Goal: Task Accomplishment & Management: Use online tool/utility

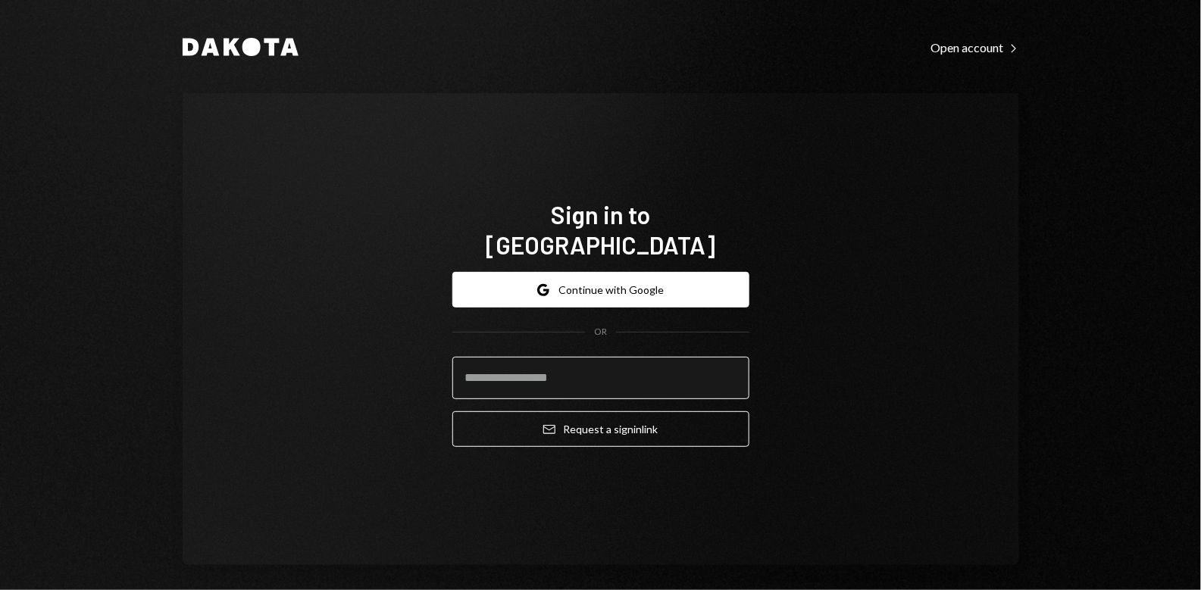
click at [572, 372] on input "email" at bounding box center [601, 378] width 297 height 42
type input "**********"
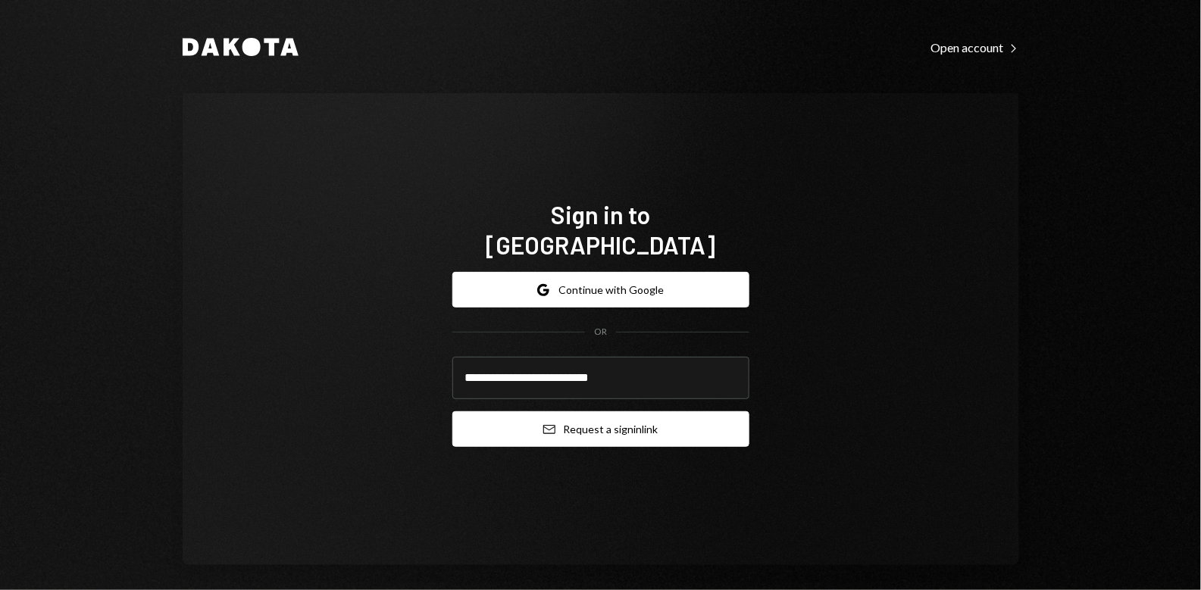
click at [625, 412] on button "Email Request a sign in link" at bounding box center [601, 430] width 297 height 36
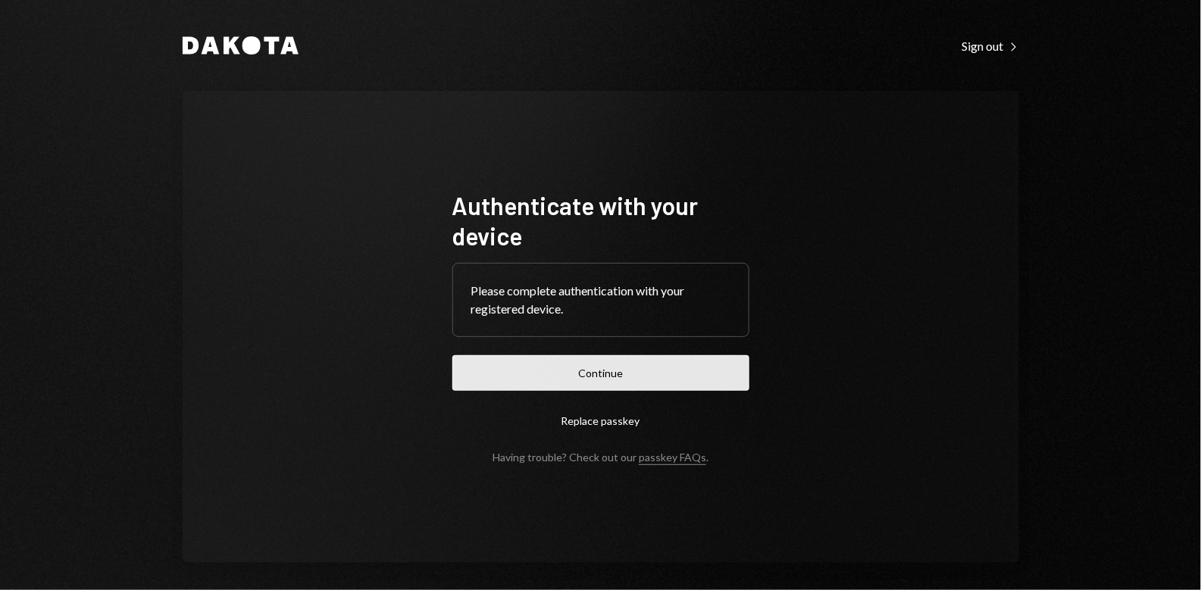
click at [637, 371] on button "Continue" at bounding box center [601, 374] width 297 height 36
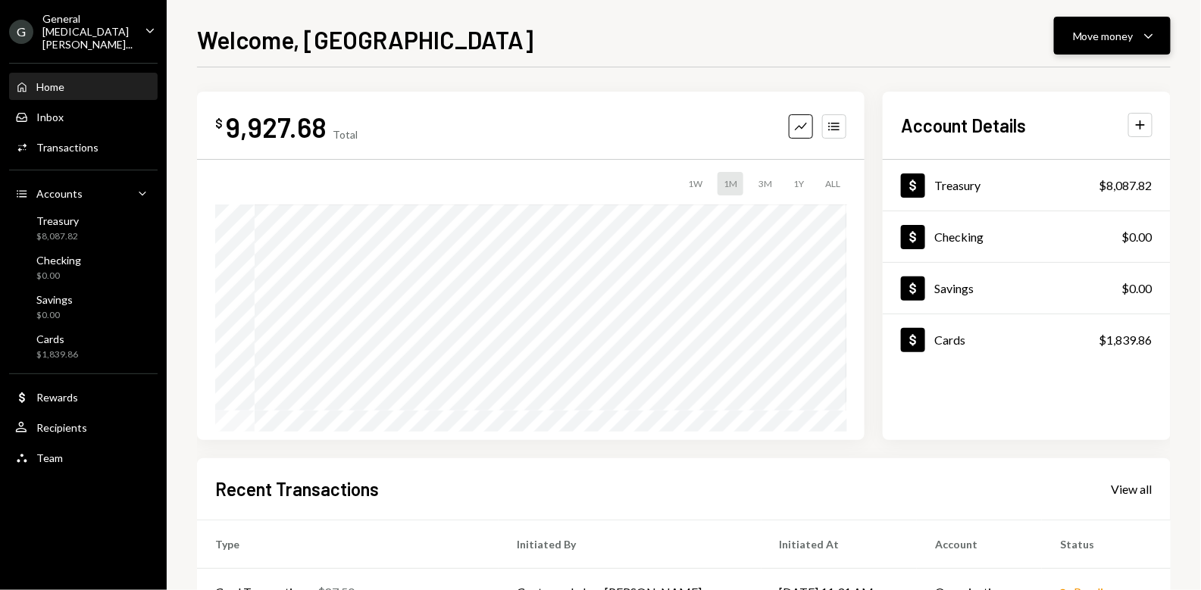
click at [1129, 36] on div "Move money" at bounding box center [1103, 36] width 61 height 16
click at [1073, 80] on div "Send" at bounding box center [1100, 82] width 111 height 16
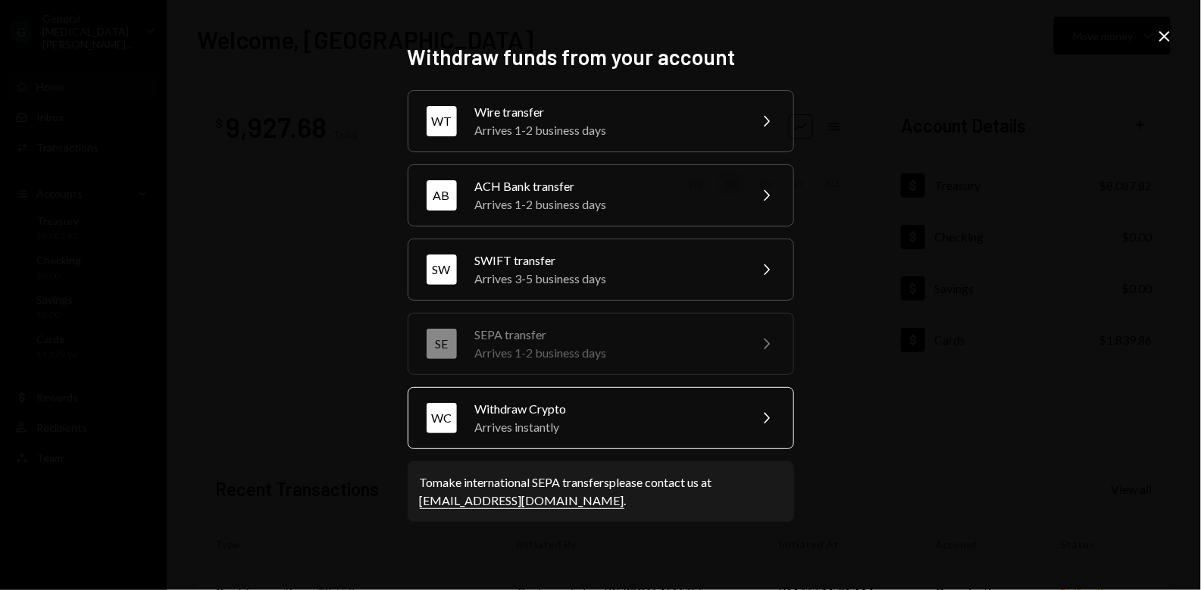
click at [594, 400] on div "Withdraw Crypto" at bounding box center [607, 409] width 264 height 18
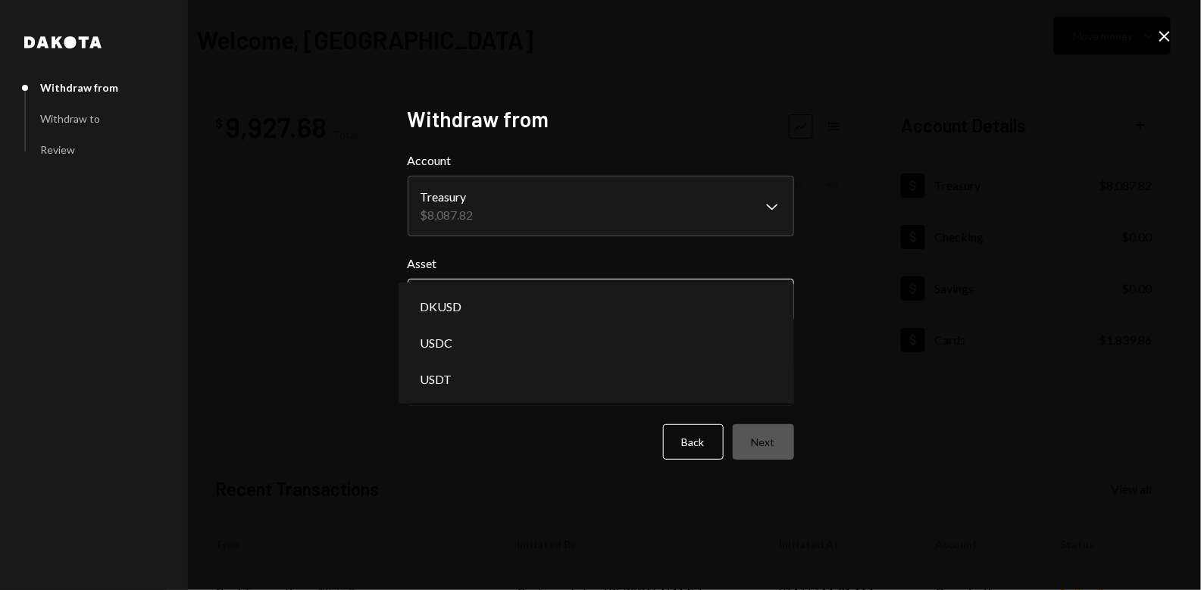
click at [546, 315] on body "G General [MEDICAL_DATA] Vent... Caret Down Home Home Inbox Inbox Activities Tr…" at bounding box center [600, 295] width 1201 height 590
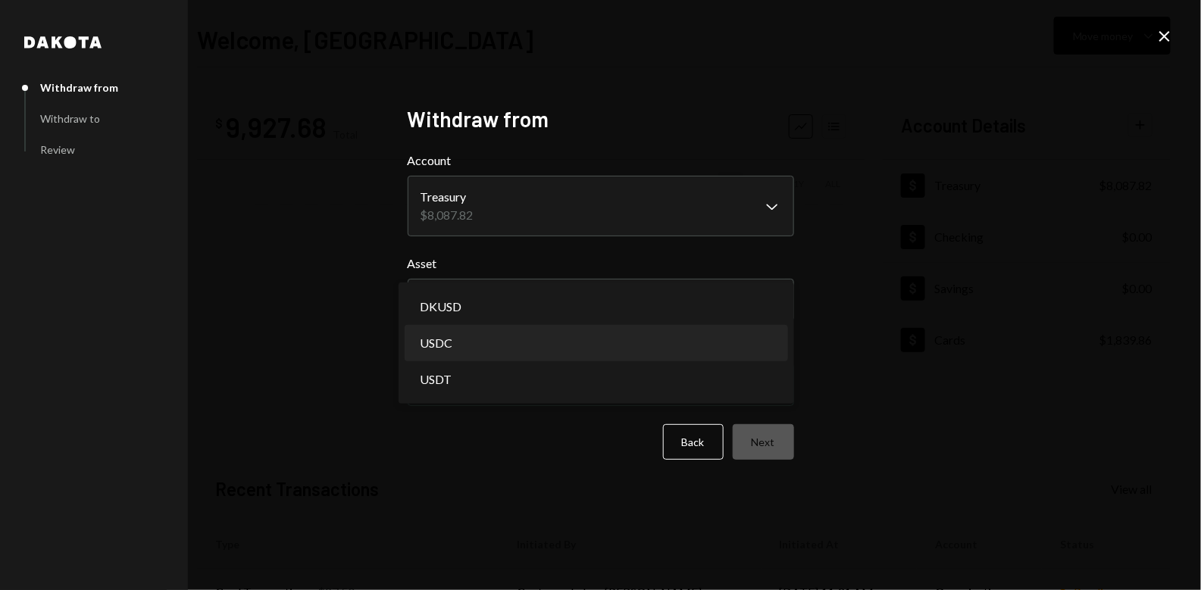
select select "****"
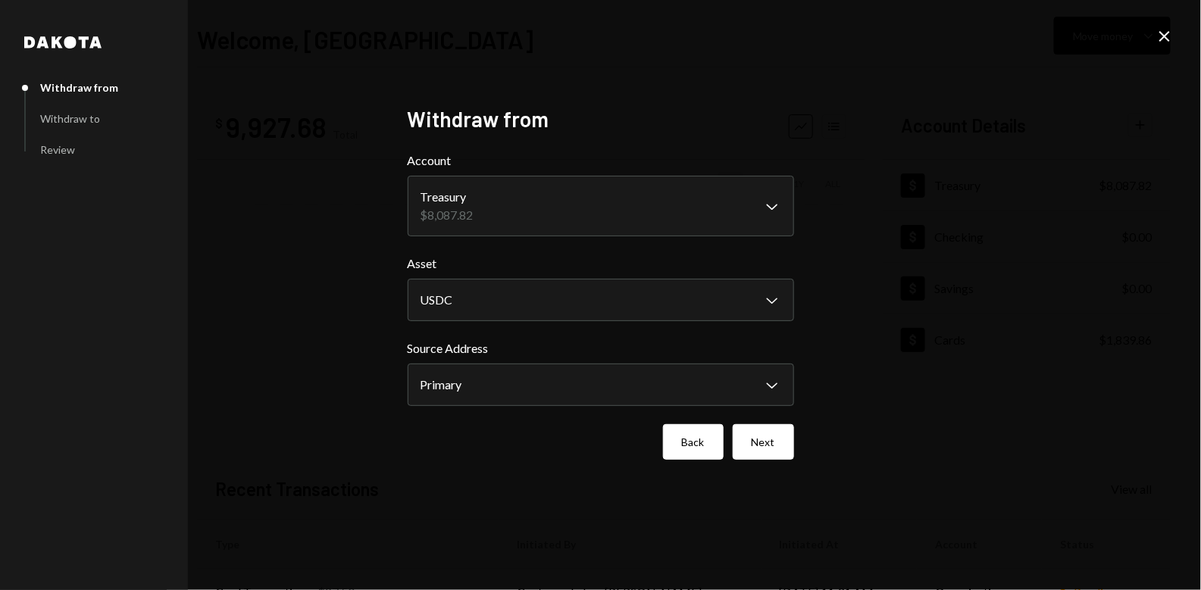
click at [684, 443] on button "Back" at bounding box center [693, 442] width 61 height 36
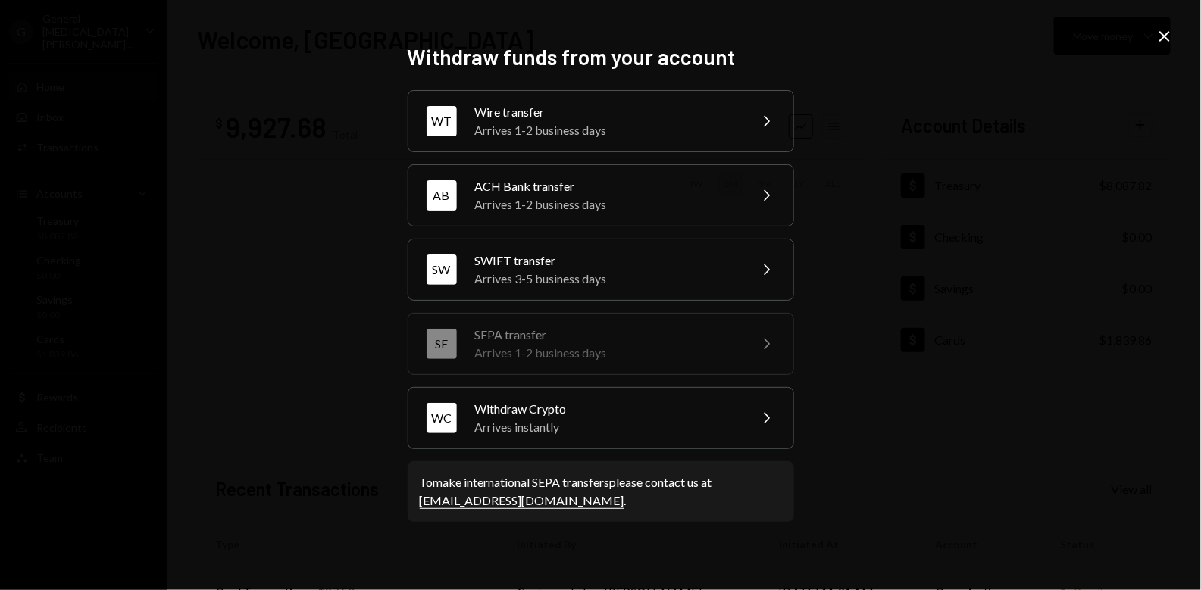
click at [1160, 42] on icon "Close" at bounding box center [1165, 36] width 18 height 18
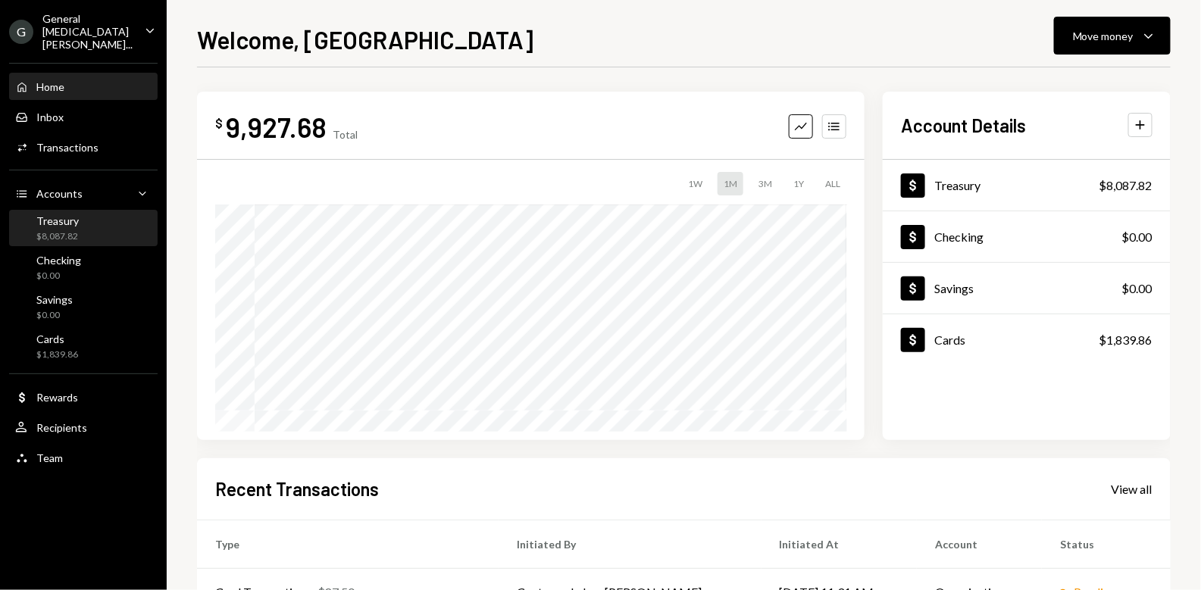
click at [61, 230] on div "$8,087.82" at bounding box center [57, 236] width 42 height 13
